Goal: Information Seeking & Learning: Learn about a topic

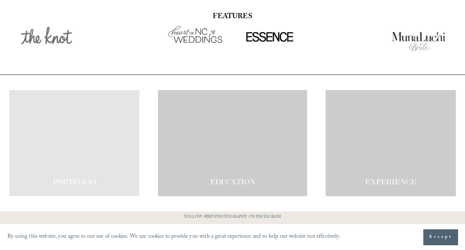
scroll to position [1199, 0]
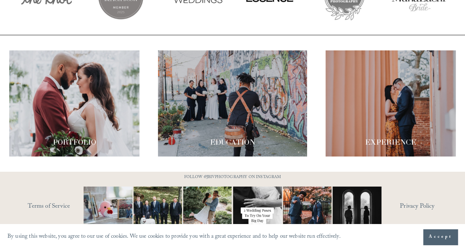
click at [80, 99] on div at bounding box center [74, 103] width 130 height 106
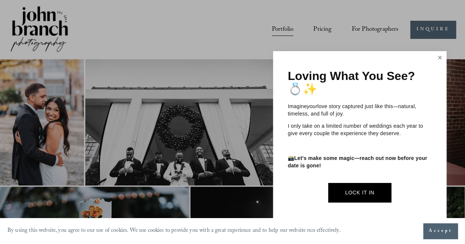
click at [442, 61] on link "Close" at bounding box center [440, 58] width 11 height 12
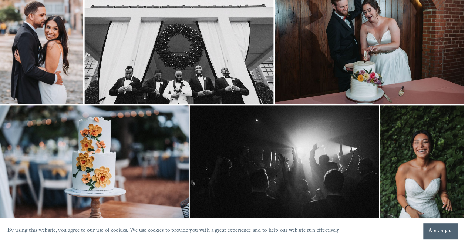
scroll to position [0, 1]
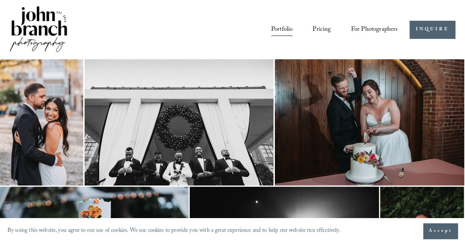
click at [315, 31] on link "Pricing" at bounding box center [322, 29] width 18 height 13
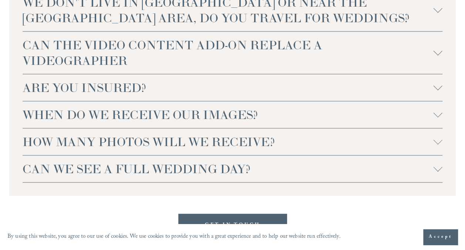
scroll to position [1705, 0]
click at [173, 18] on span "WE DON'T LIVE IN NC OR NEAR THE RALEIGH AREA, DO YOU TRAVEL FOR WEDDINGS?" at bounding box center [228, 9] width 411 height 31
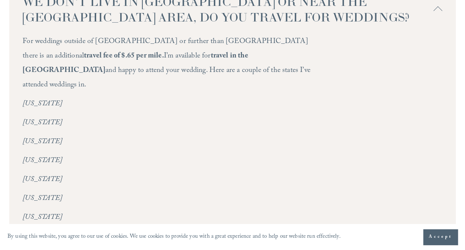
click at [173, 18] on span "WE DON'T LIVE IN NC OR NEAR THE RALEIGH AREA, DO YOU TRAVEL FOR WEDDINGS?" at bounding box center [228, 9] width 411 height 31
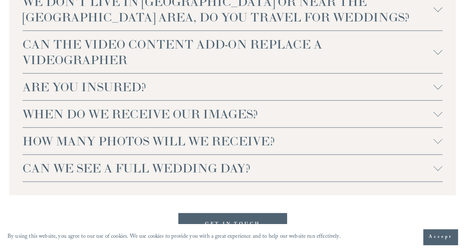
click at [173, 18] on span "WE DON'T LIVE IN NC OR NEAR THE RALEIGH AREA, DO YOU TRAVEL FOR WEDDINGS?" at bounding box center [228, 9] width 411 height 31
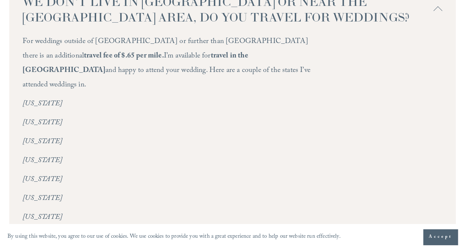
click at [173, 18] on span "WE DON'T LIVE IN NC OR NEAR THE RALEIGH AREA, DO YOU TRAVEL FOR WEDDINGS?" at bounding box center [228, 9] width 411 height 31
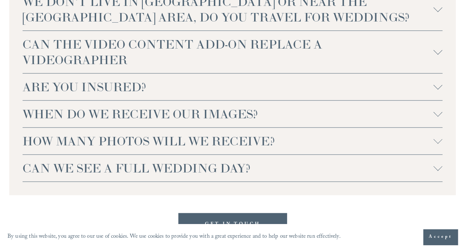
click at [169, 46] on span "CAN THE VIDEO CONTENT ADD-ON REPLACE A VIDEOGRAPHER" at bounding box center [228, 51] width 411 height 31
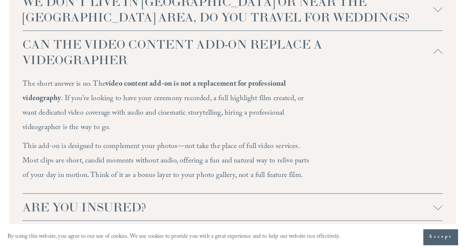
drag, startPoint x: 169, startPoint y: 46, endPoint x: 193, endPoint y: 70, distance: 33.8
click at [193, 67] on span "CAN THE VIDEO CONTENT ADD-ON REPLACE A VIDEOGRAPHER" at bounding box center [228, 51] width 411 height 31
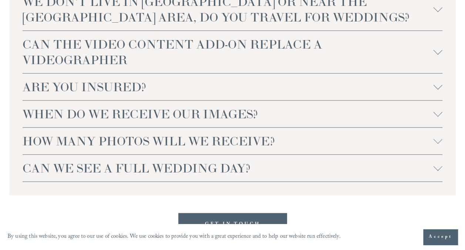
click at [193, 67] on span "CAN THE VIDEO CONTENT ADD-ON REPLACE A VIDEOGRAPHER" at bounding box center [228, 51] width 411 height 31
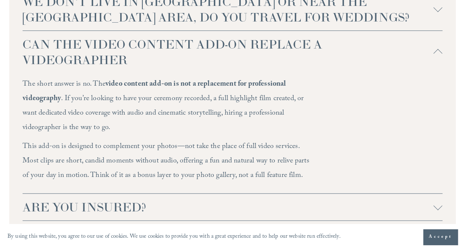
click at [193, 67] on span "CAN THE VIDEO CONTENT ADD-ON REPLACE A VIDEOGRAPHER" at bounding box center [228, 51] width 411 height 31
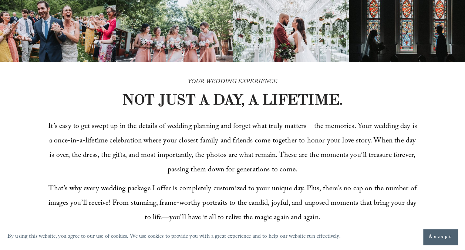
scroll to position [0, 0]
